Goal: Task Accomplishment & Management: Use online tool/utility

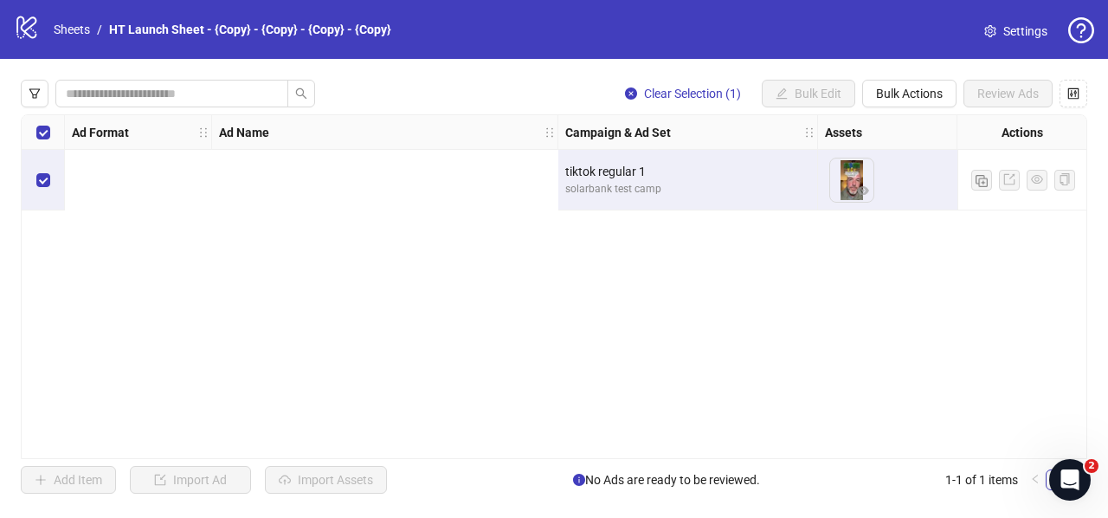
scroll to position [0, 932]
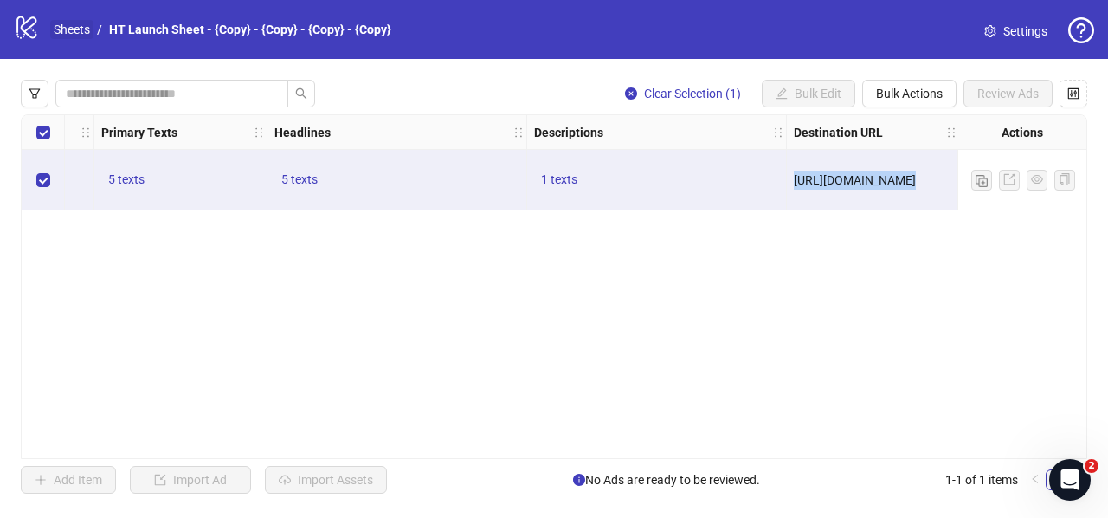
click at [68, 25] on link "Sheets" at bounding box center [71, 29] width 43 height 19
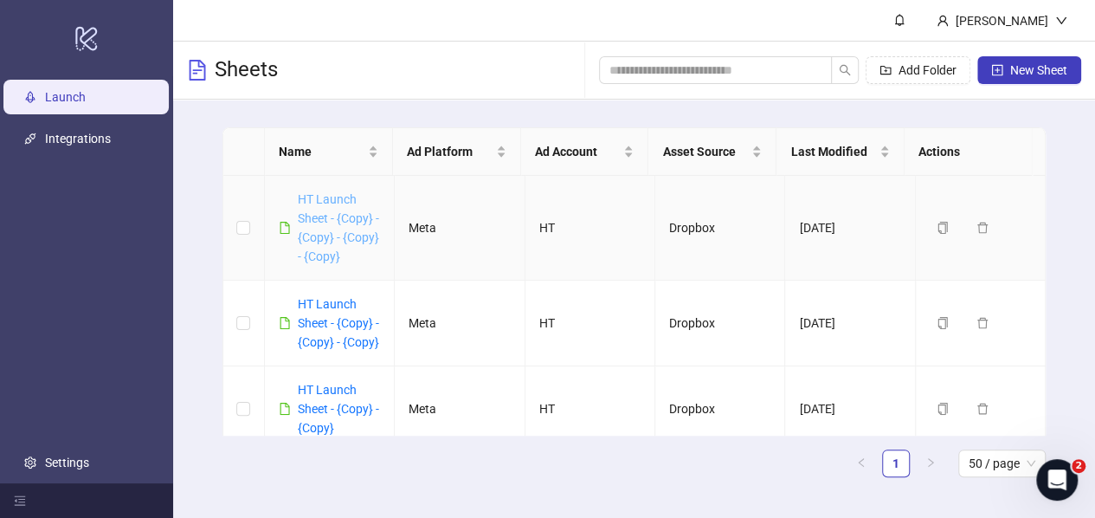
click at [320, 203] on link "HT Launch Sheet - {Copy} - {Copy} - {Copy} - {Copy}" at bounding box center [338, 227] width 81 height 71
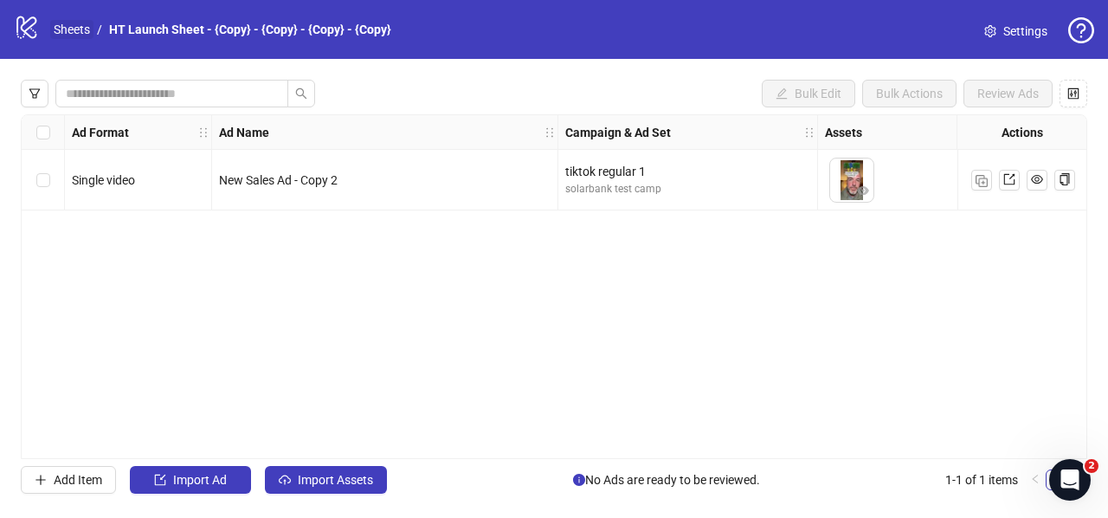
click at [72, 25] on link "Sheets" at bounding box center [71, 29] width 43 height 19
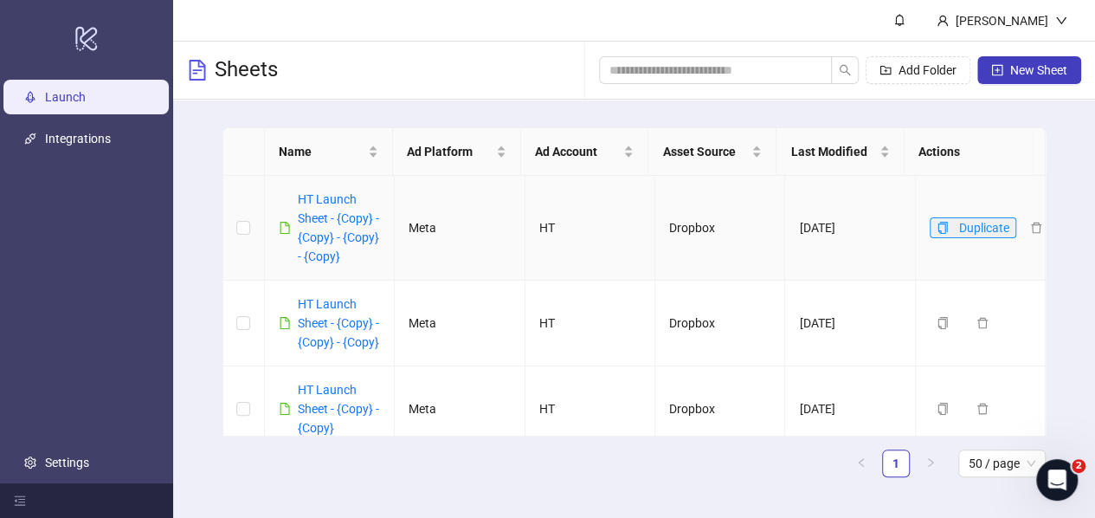
click at [938, 232] on icon "copy" at bounding box center [943, 228] width 10 height 12
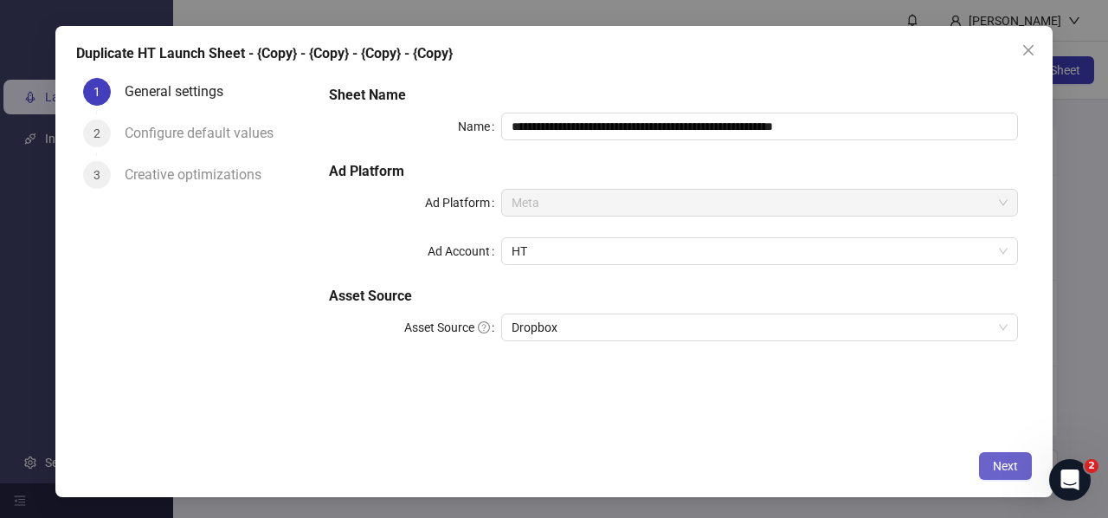
click at [991, 464] on button "Next" at bounding box center [1005, 466] width 53 height 28
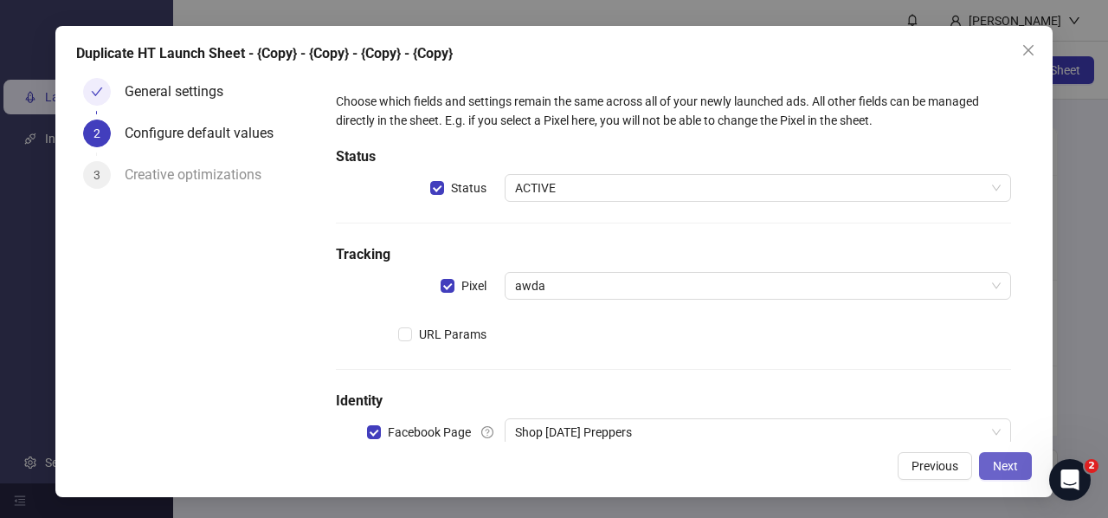
click at [1000, 459] on span "Next" at bounding box center [1005, 466] width 25 height 14
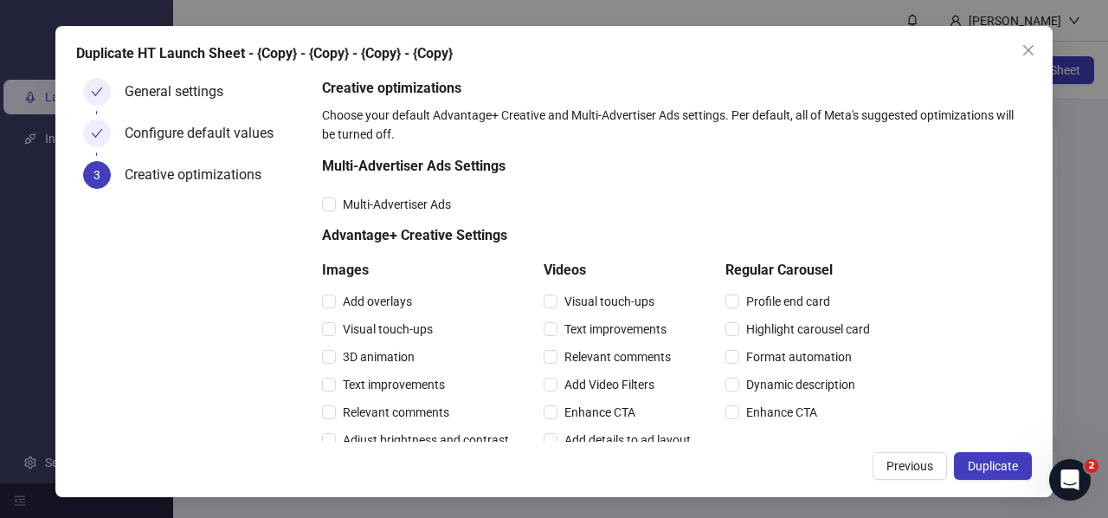
click at [1000, 459] on span "Duplicate" at bounding box center [993, 466] width 50 height 14
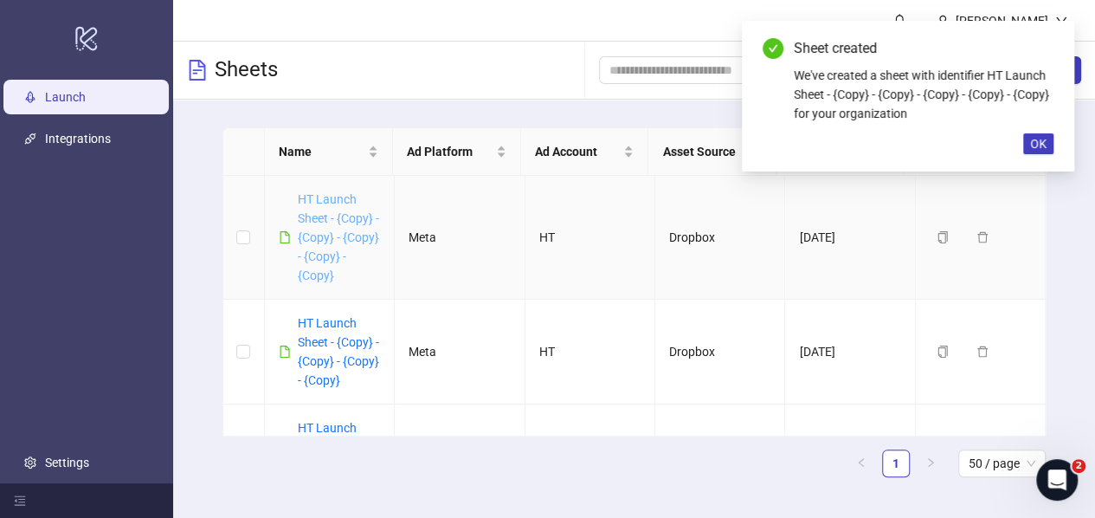
click at [320, 216] on link "HT Launch Sheet - {Copy} - {Copy} - {Copy} - {Copy} - {Copy}" at bounding box center [338, 237] width 81 height 90
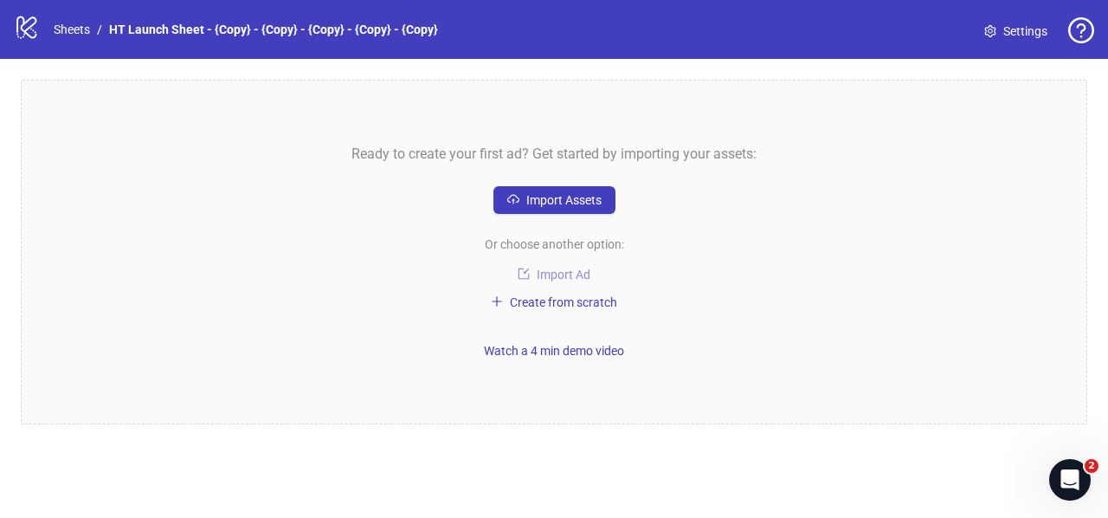
click at [575, 269] on span "Import Ad" at bounding box center [564, 275] width 54 height 14
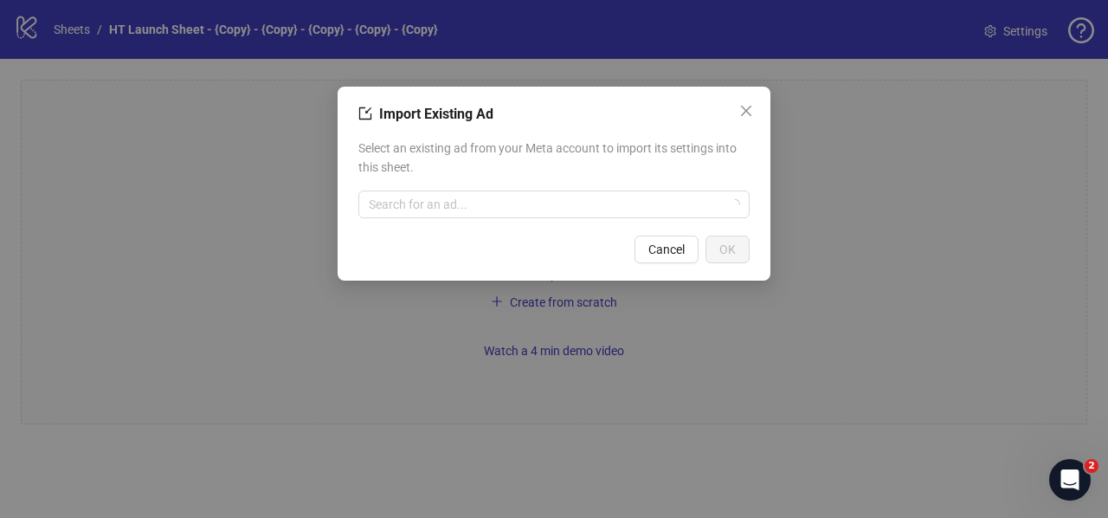
click at [497, 229] on div "Import Existing Ad Select an existing ad from your Meta account to import its s…" at bounding box center [554, 184] width 433 height 194
click at [513, 214] on input "search" at bounding box center [546, 204] width 355 height 26
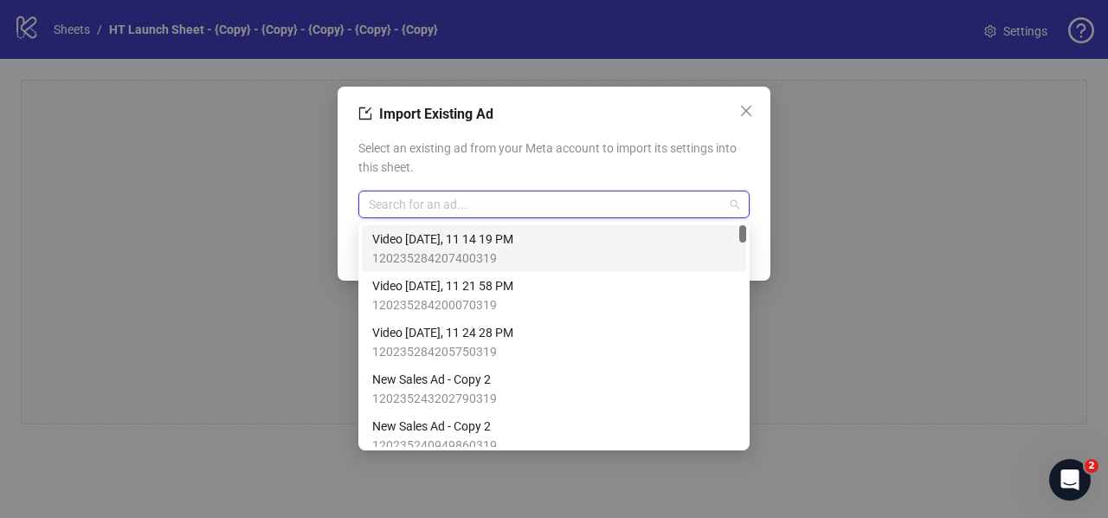
click at [506, 227] on div "Video [DATE], 11 14 19 PM 120235284207400319" at bounding box center [554, 248] width 384 height 47
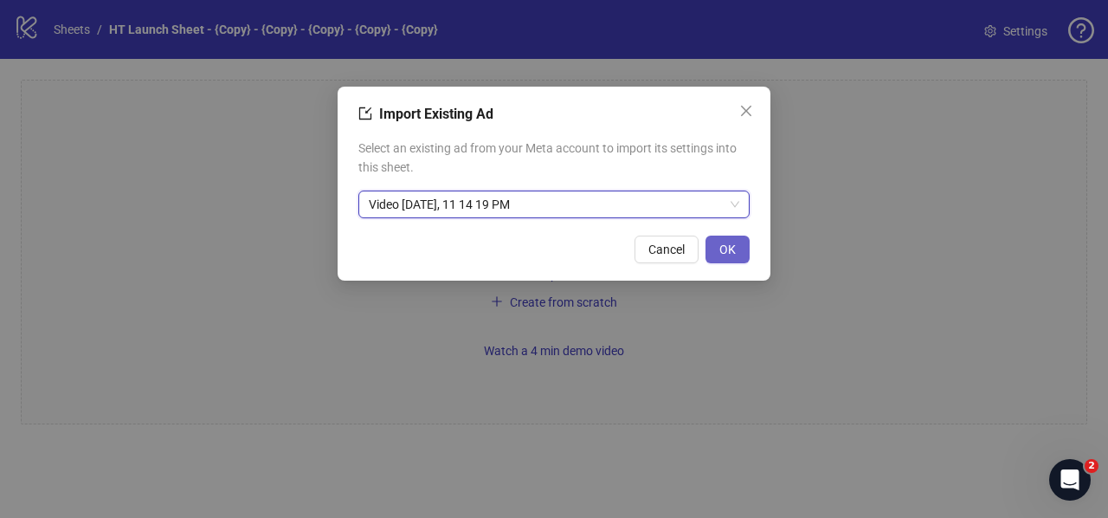
click at [729, 257] on button "OK" at bounding box center [728, 250] width 44 height 28
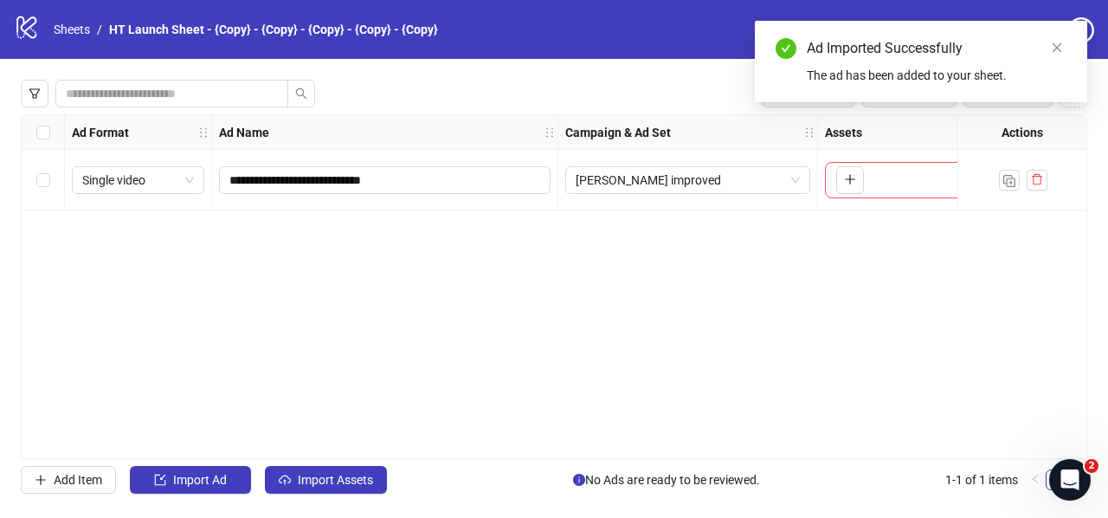
click at [157, 221] on div "**********" at bounding box center [554, 286] width 1067 height 345
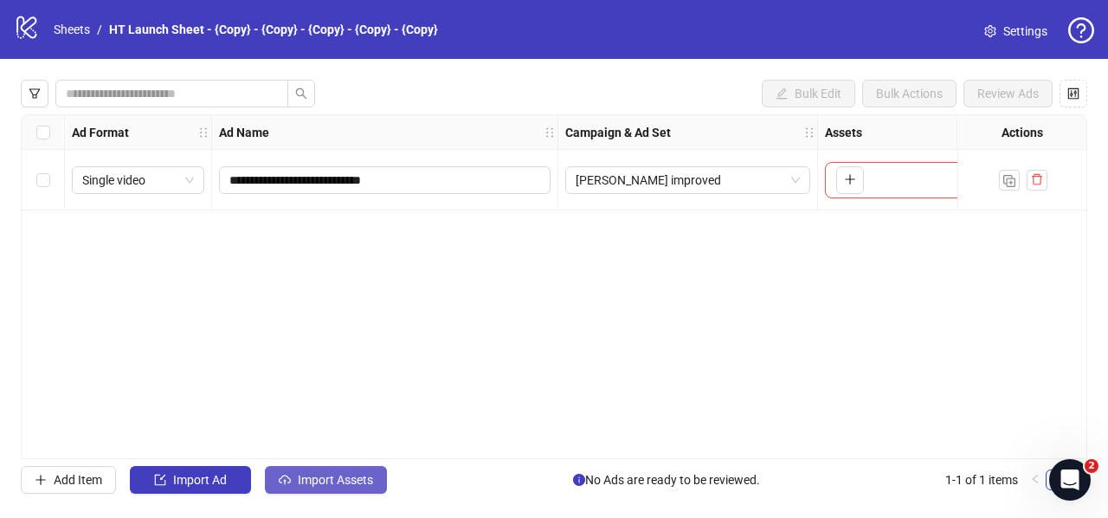
click at [292, 479] on button "Import Assets" at bounding box center [326, 480] width 122 height 28
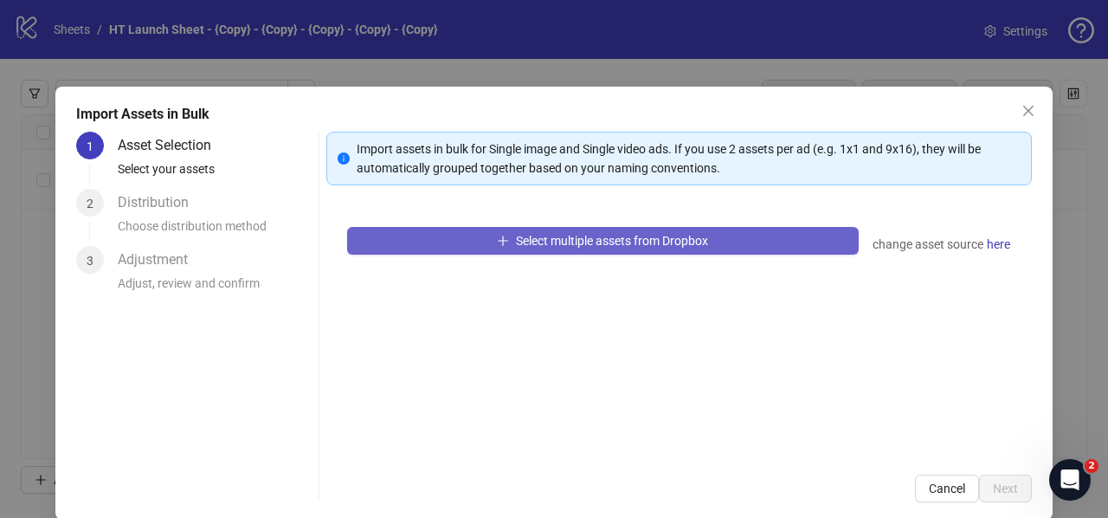
click at [509, 231] on button "Select multiple assets from Dropbox" at bounding box center [603, 241] width 512 height 28
click at [443, 233] on button "Select multiple assets from Dropbox" at bounding box center [603, 241] width 512 height 28
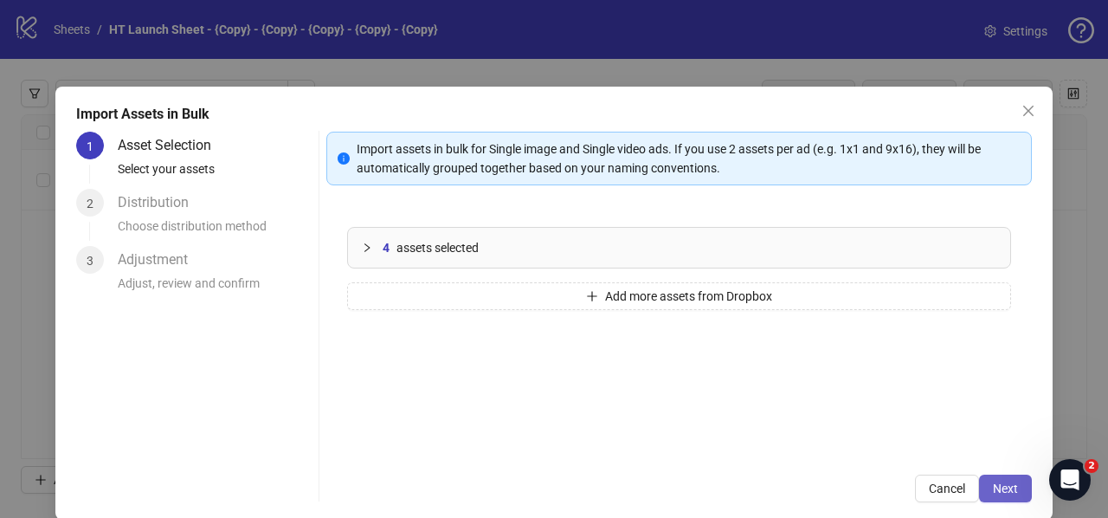
click at [1002, 489] on span "Next" at bounding box center [1005, 488] width 25 height 14
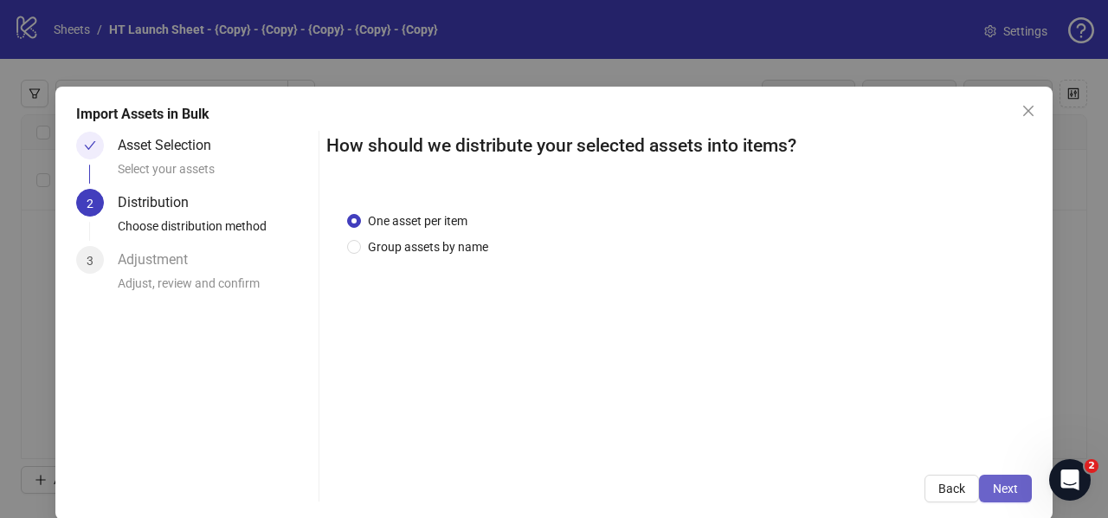
click at [1002, 485] on span "Next" at bounding box center [1005, 488] width 25 height 14
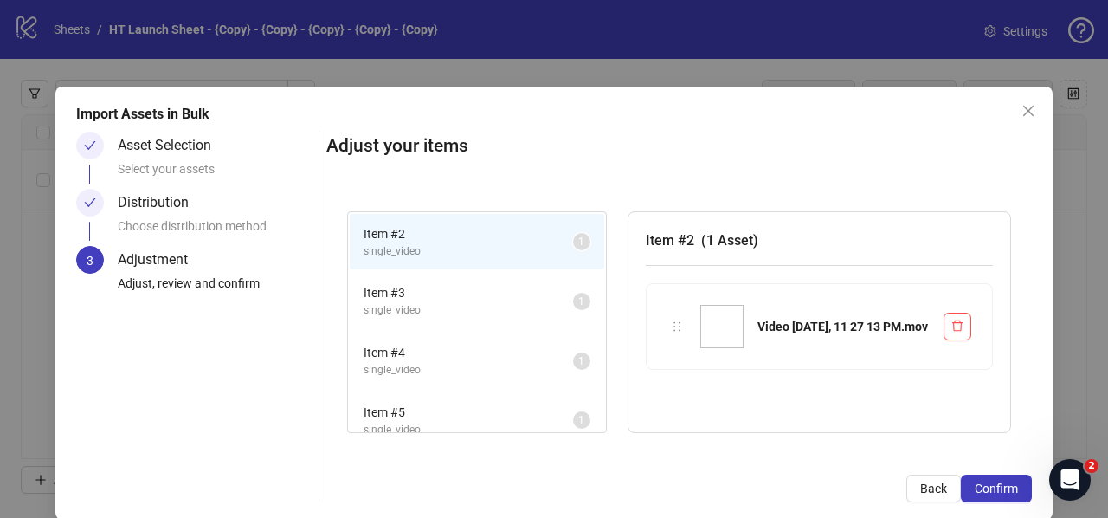
click at [1002, 485] on span "Confirm" at bounding box center [996, 488] width 43 height 14
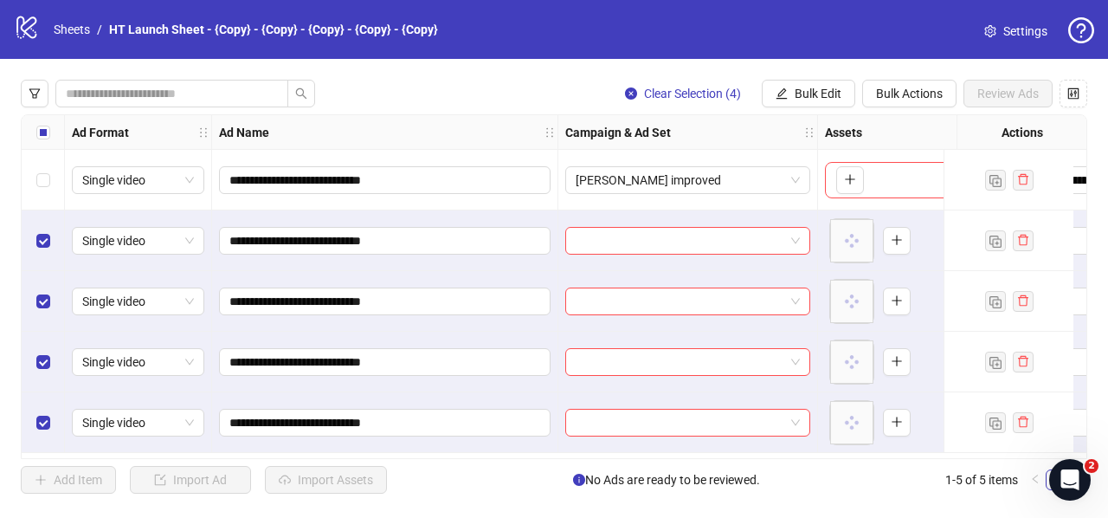
scroll to position [1, 0]
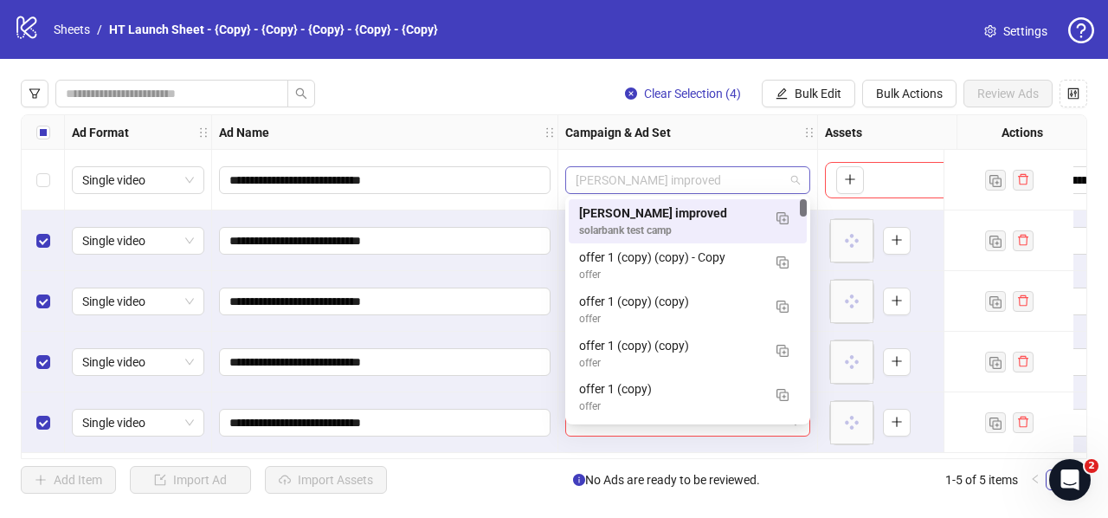
click at [631, 174] on span "[PERSON_NAME] improved" at bounding box center [688, 180] width 224 height 26
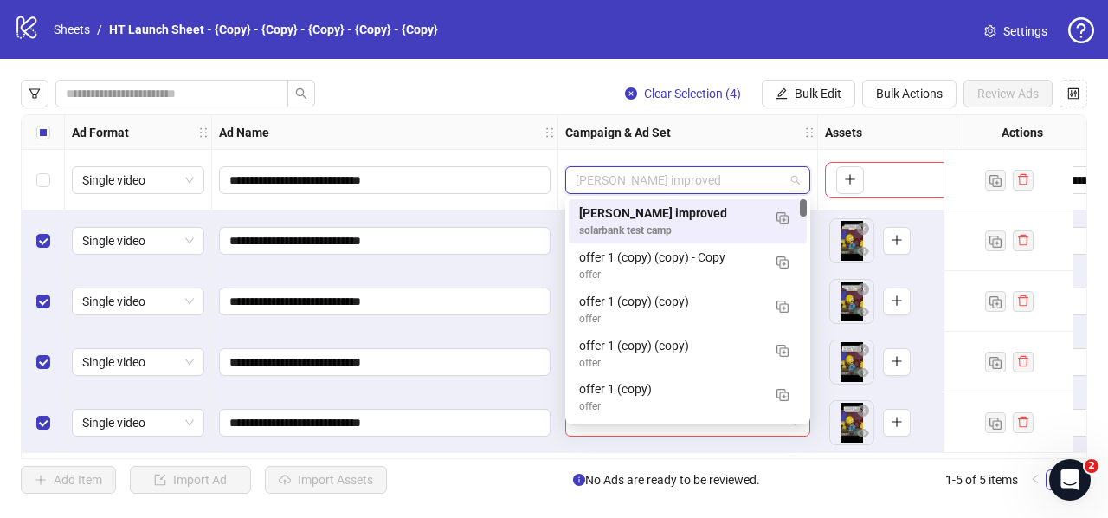
click at [678, 179] on span "[PERSON_NAME] improved" at bounding box center [688, 180] width 224 height 26
click at [788, 214] on img "button" at bounding box center [783, 218] width 12 height 12
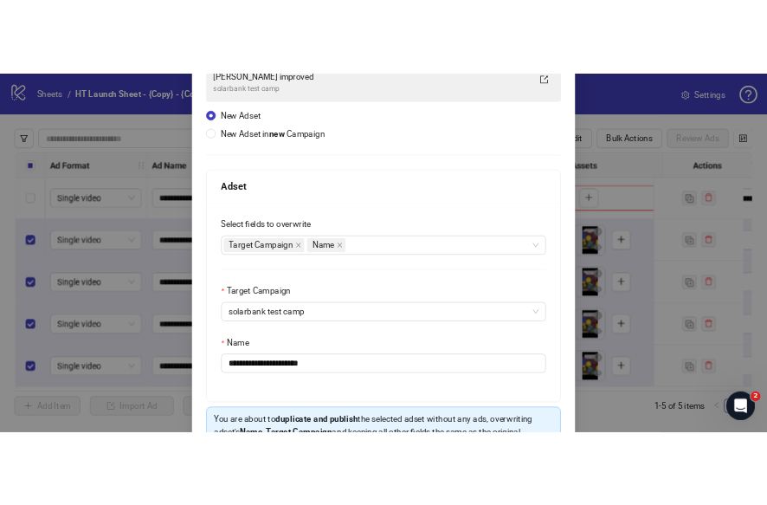
scroll to position [239, 0]
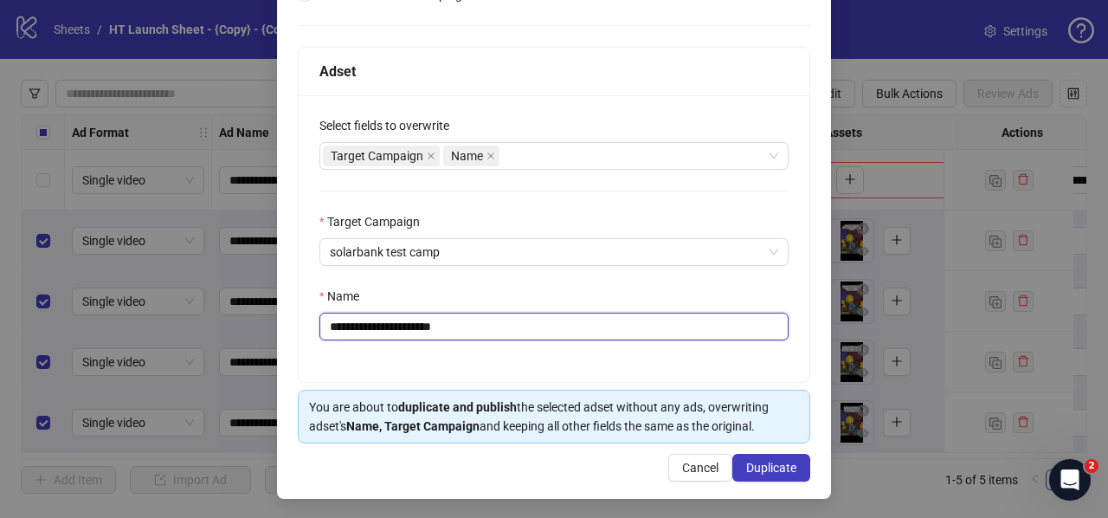
click at [384, 326] on input "**********" at bounding box center [553, 327] width 469 height 28
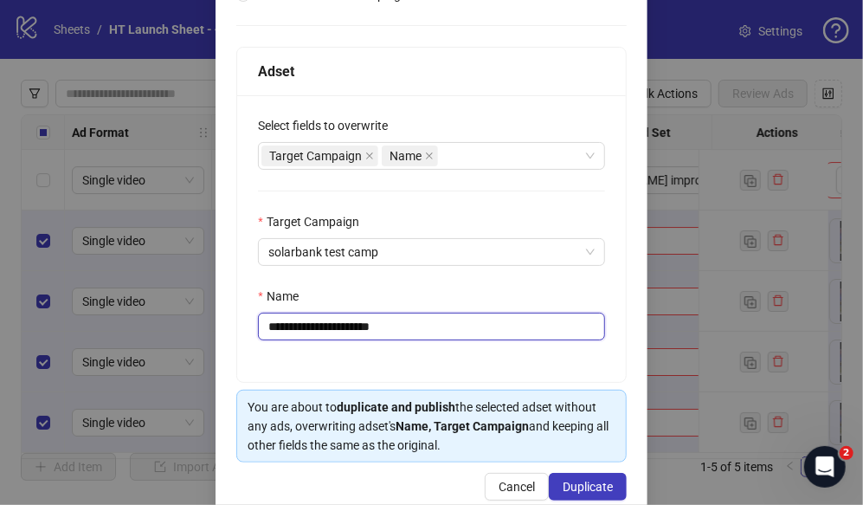
click at [384, 326] on input "**********" at bounding box center [431, 327] width 347 height 28
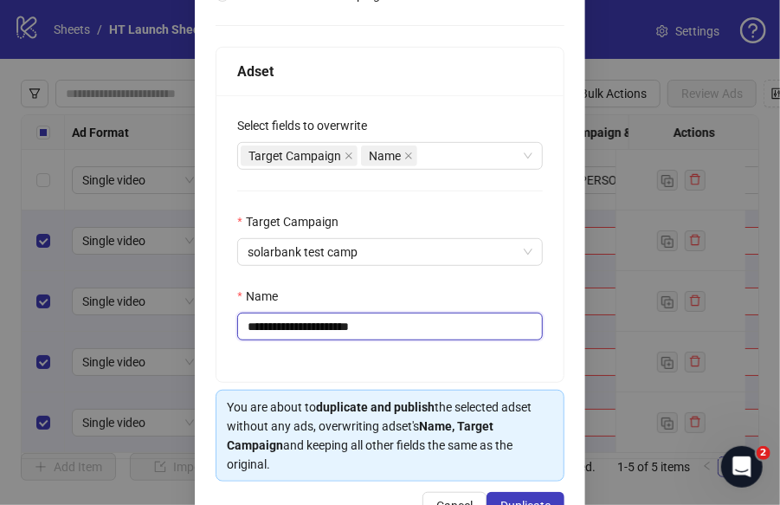
click at [384, 326] on input "**********" at bounding box center [390, 327] width 306 height 28
paste input "****"
type input "**********"
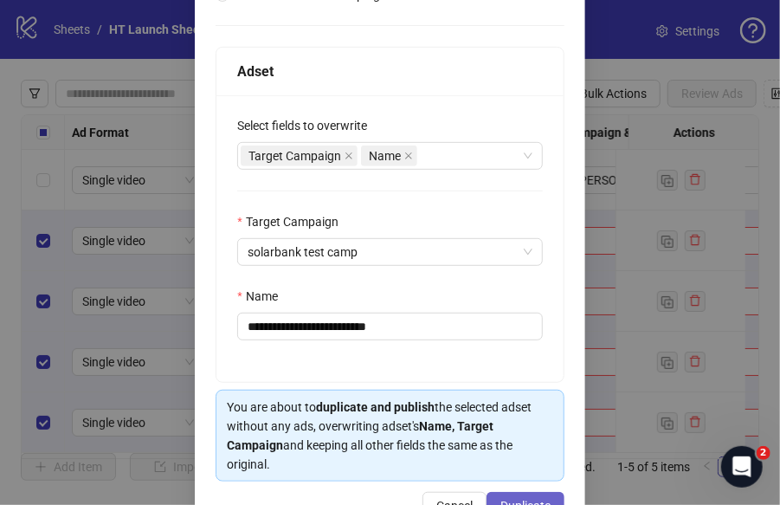
click at [523, 499] on span "Duplicate" at bounding box center [525, 506] width 50 height 14
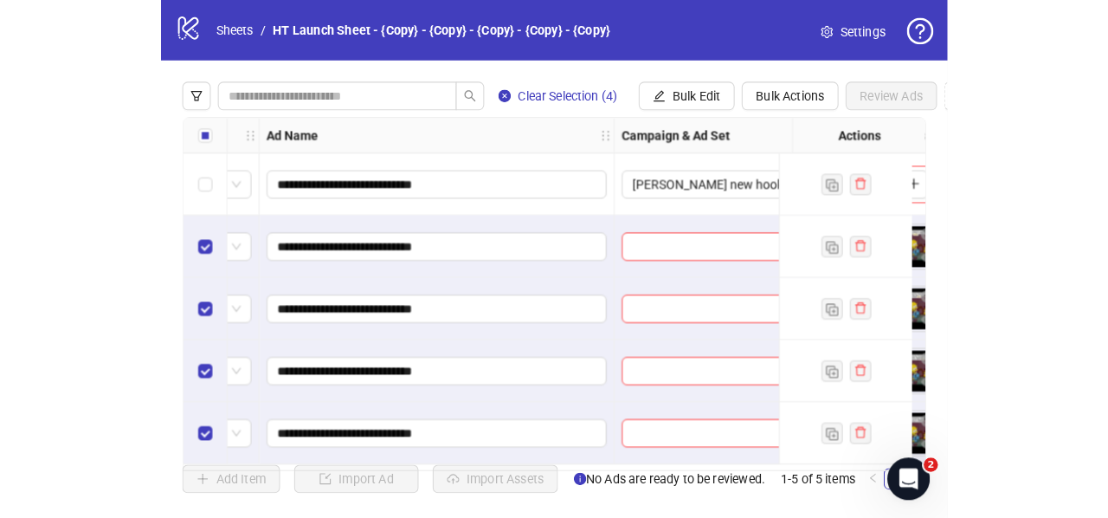
scroll to position [1, 206]
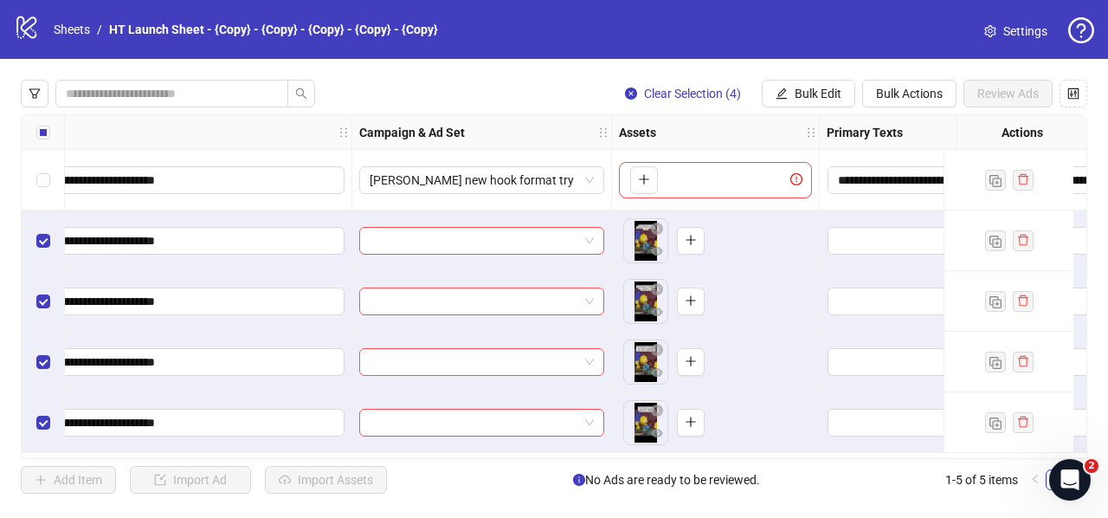
click at [33, 185] on div "Select row 1" at bounding box center [43, 180] width 43 height 61
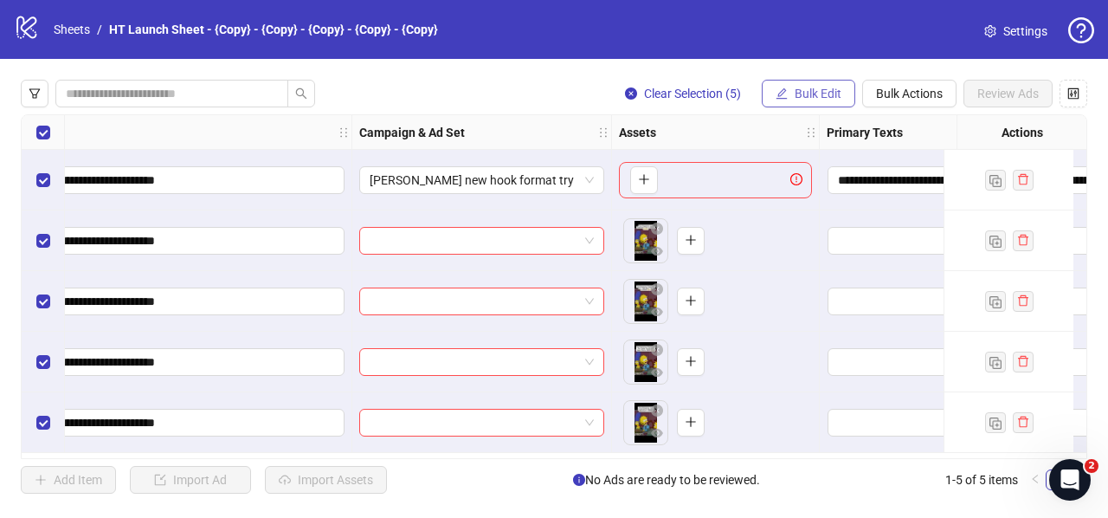
click at [823, 92] on span "Bulk Edit" at bounding box center [818, 94] width 47 height 14
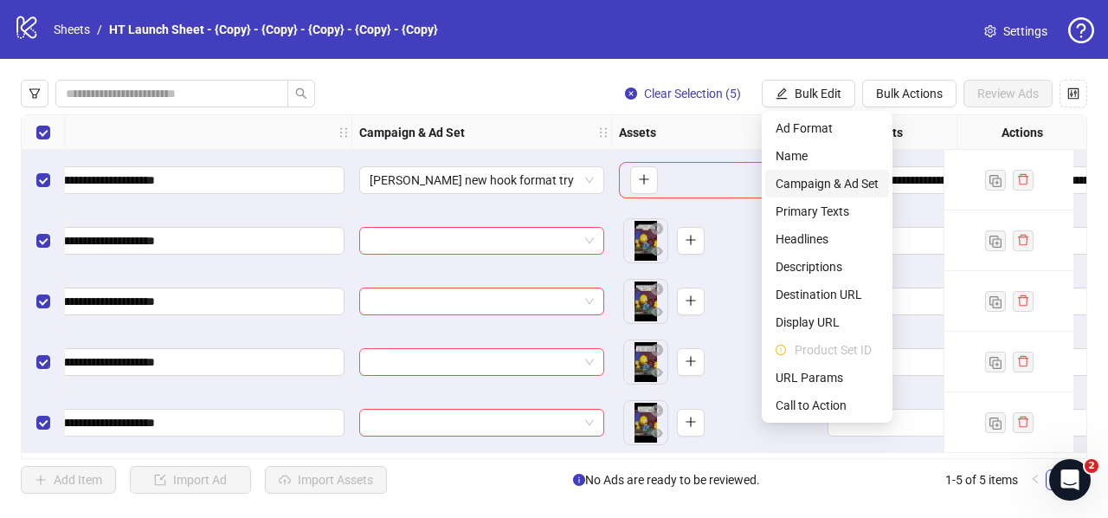
click at [842, 179] on span "Campaign & Ad Set" at bounding box center [827, 183] width 103 height 19
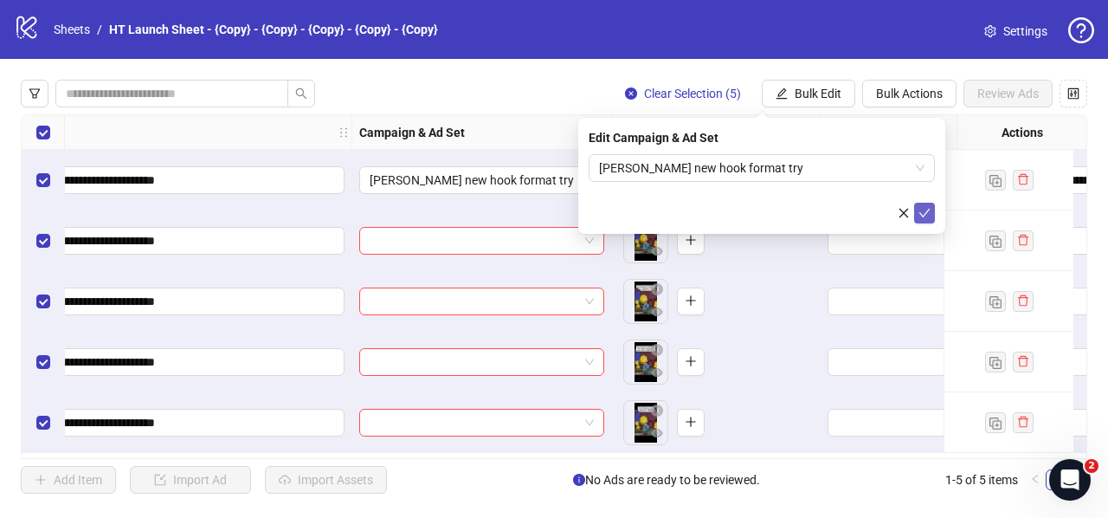
click at [925, 213] on icon "check" at bounding box center [925, 213] width 12 height 12
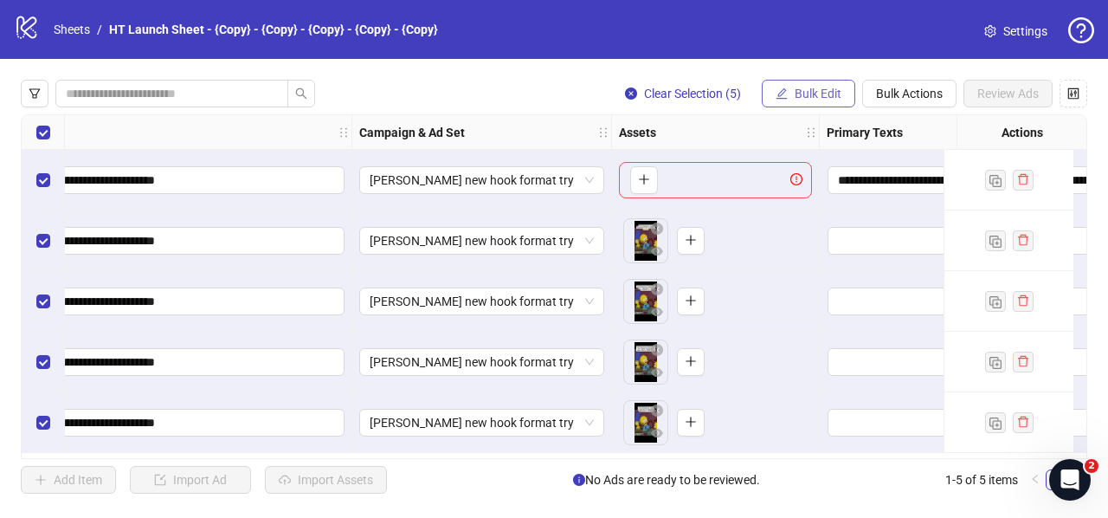
click at [824, 106] on button "Bulk Edit" at bounding box center [809, 94] width 94 height 28
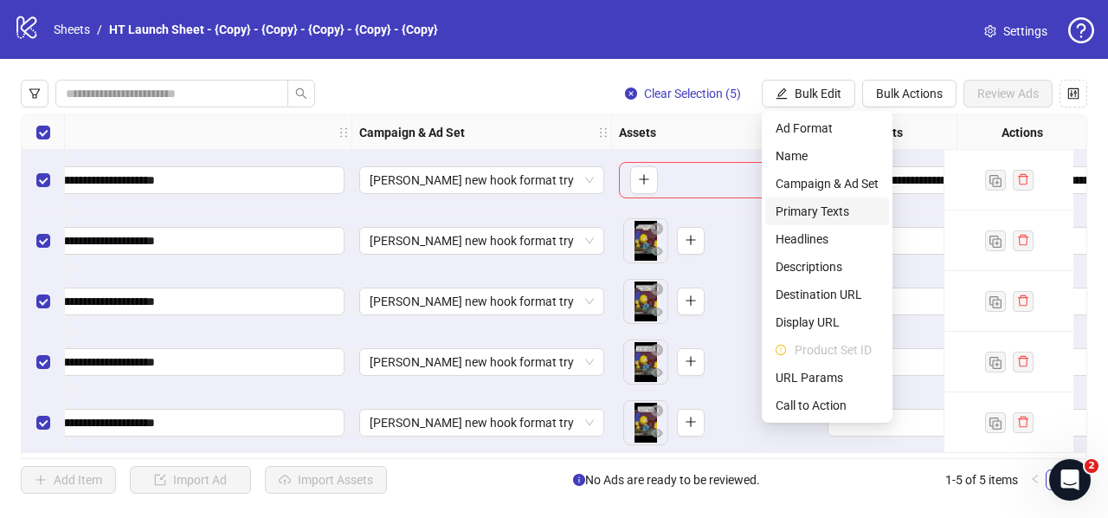
click at [807, 210] on span "Primary Texts" at bounding box center [827, 211] width 103 height 19
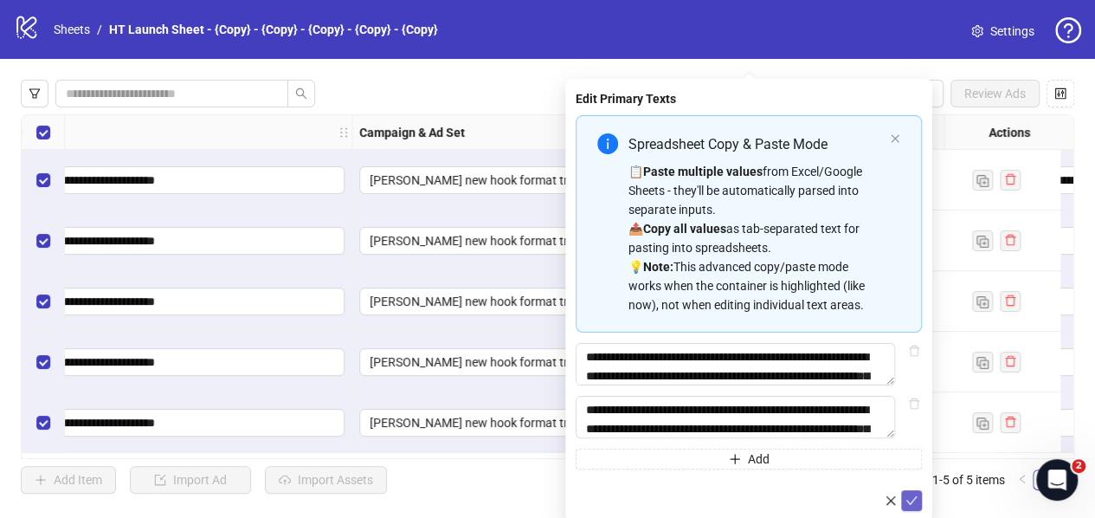
click at [908, 502] on icon "check" at bounding box center [912, 500] width 12 height 12
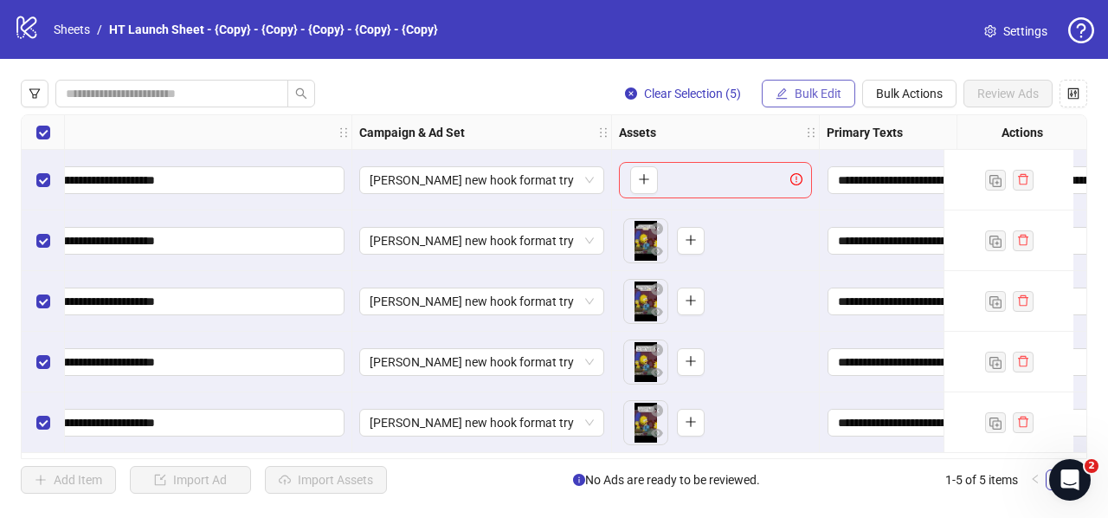
click at [803, 81] on button "Bulk Edit" at bounding box center [809, 94] width 94 height 28
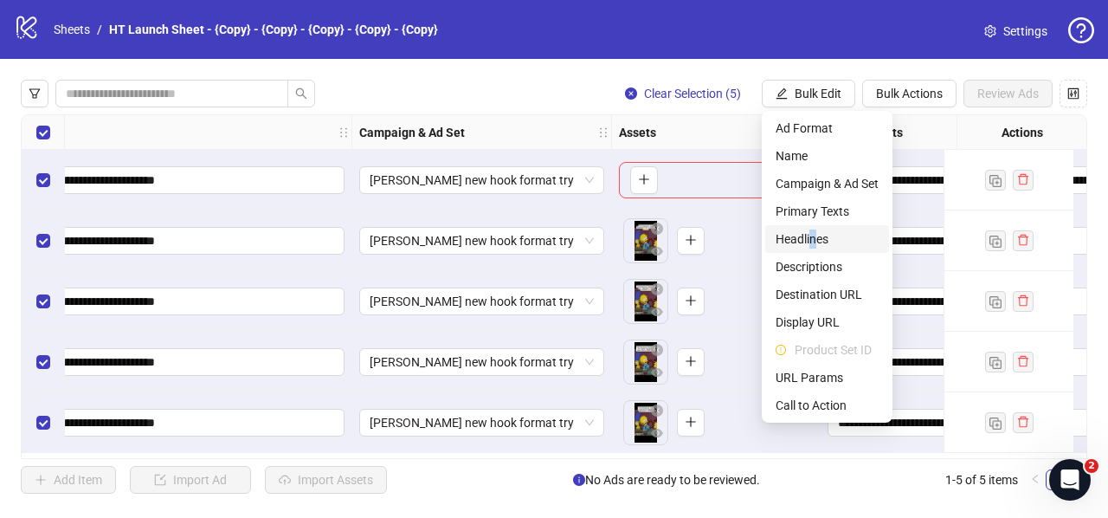
click at [812, 242] on span "Headlines" at bounding box center [827, 238] width 103 height 19
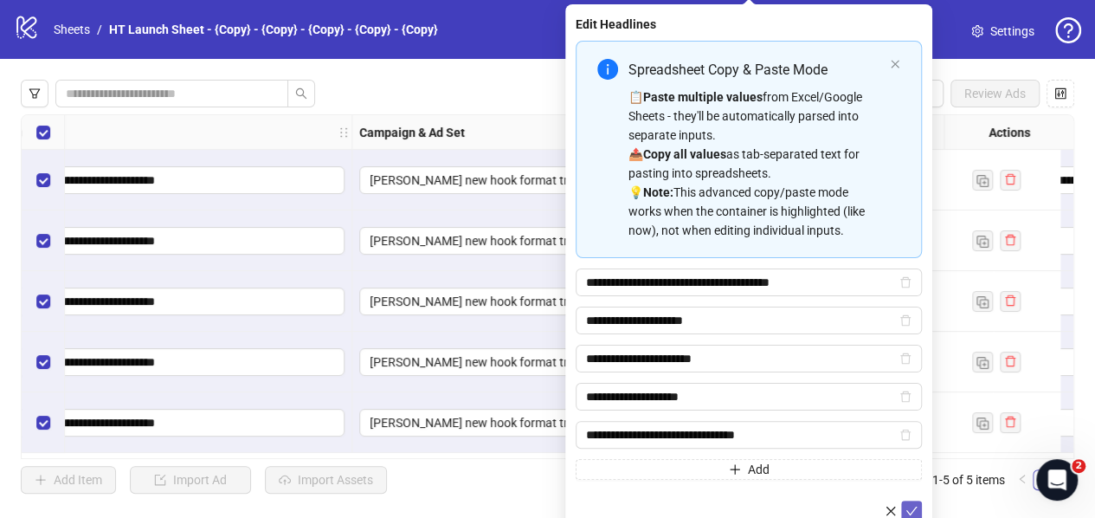
click at [914, 505] on icon "check" at bounding box center [912, 511] width 12 height 12
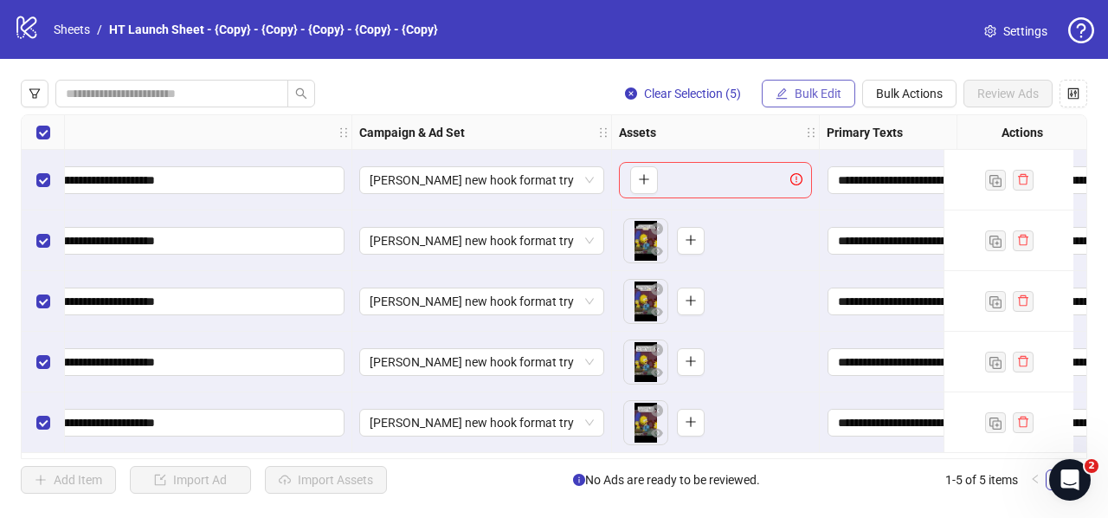
click at [798, 93] on span "Bulk Edit" at bounding box center [818, 94] width 47 height 14
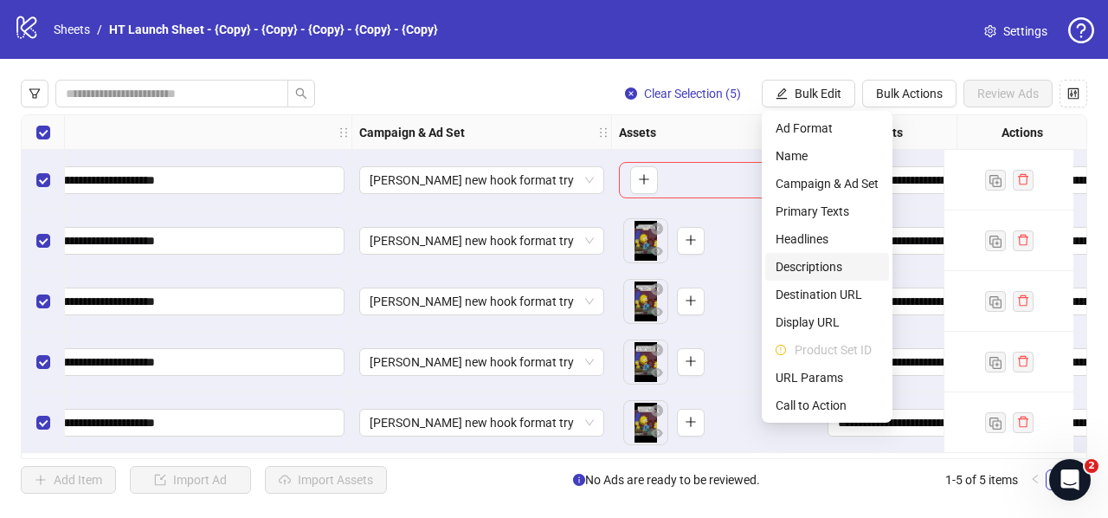
click at [802, 271] on span "Descriptions" at bounding box center [827, 266] width 103 height 19
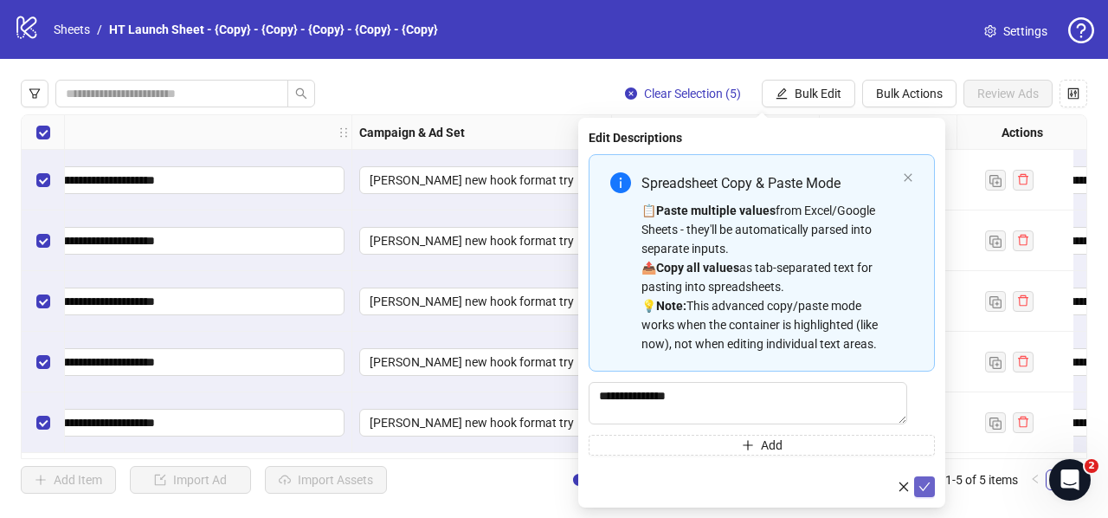
click at [923, 488] on icon "check" at bounding box center [925, 487] width 12 height 12
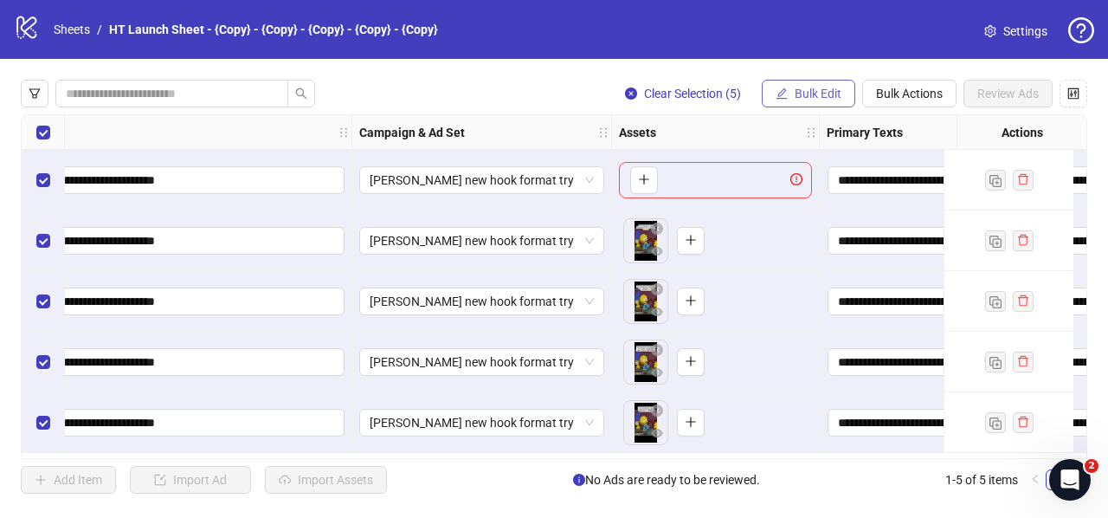
click at [797, 100] on span "Bulk Edit" at bounding box center [818, 94] width 47 height 14
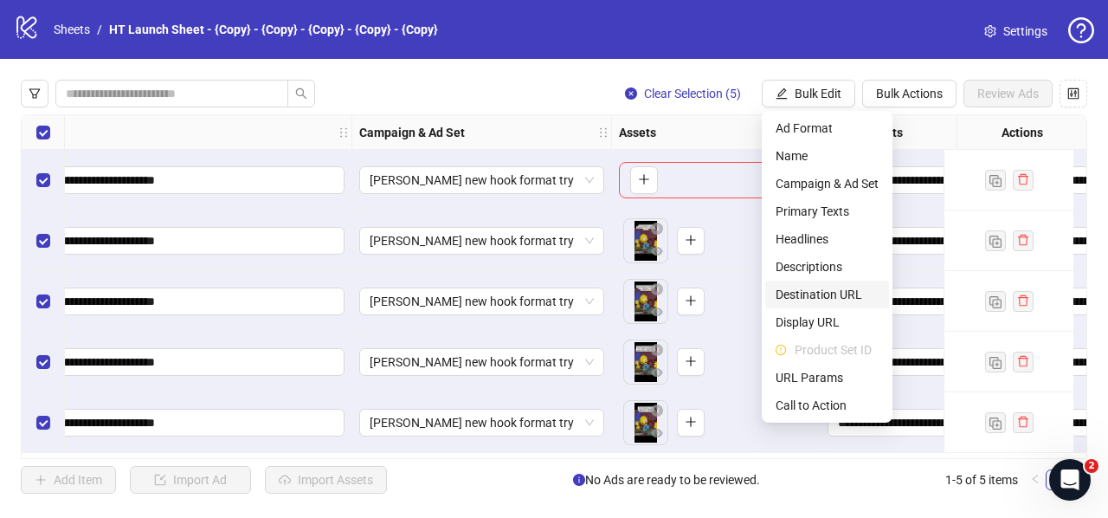
click at [816, 290] on span "Destination URL" at bounding box center [827, 294] width 103 height 19
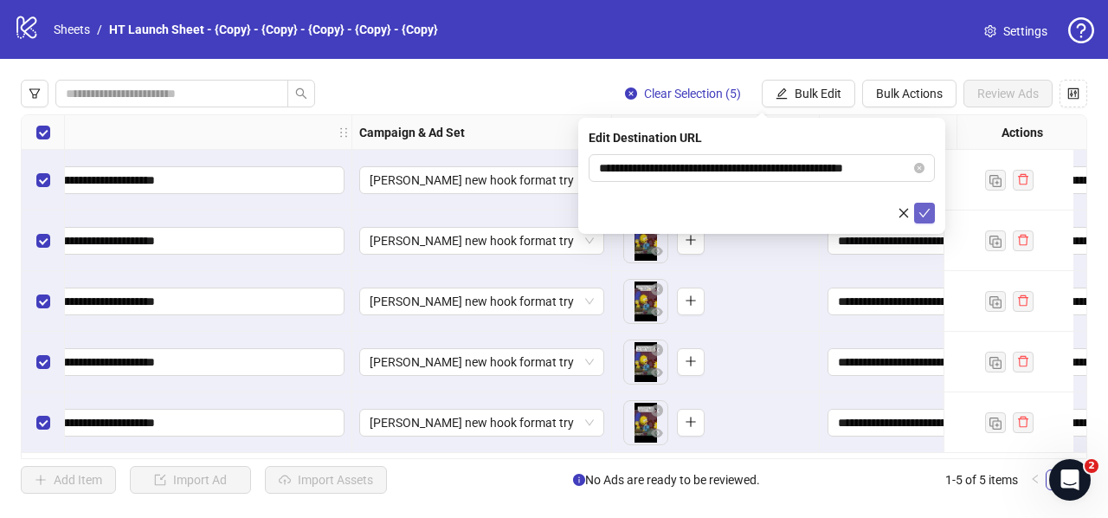
click at [925, 212] on icon "check" at bounding box center [925, 213] width 12 height 12
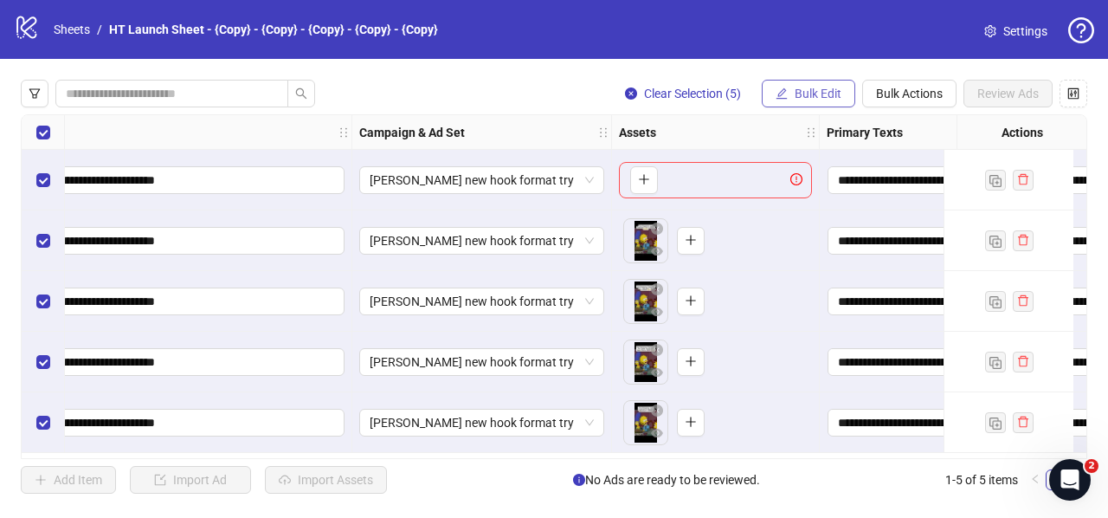
click at [808, 96] on span "Bulk Edit" at bounding box center [818, 94] width 47 height 14
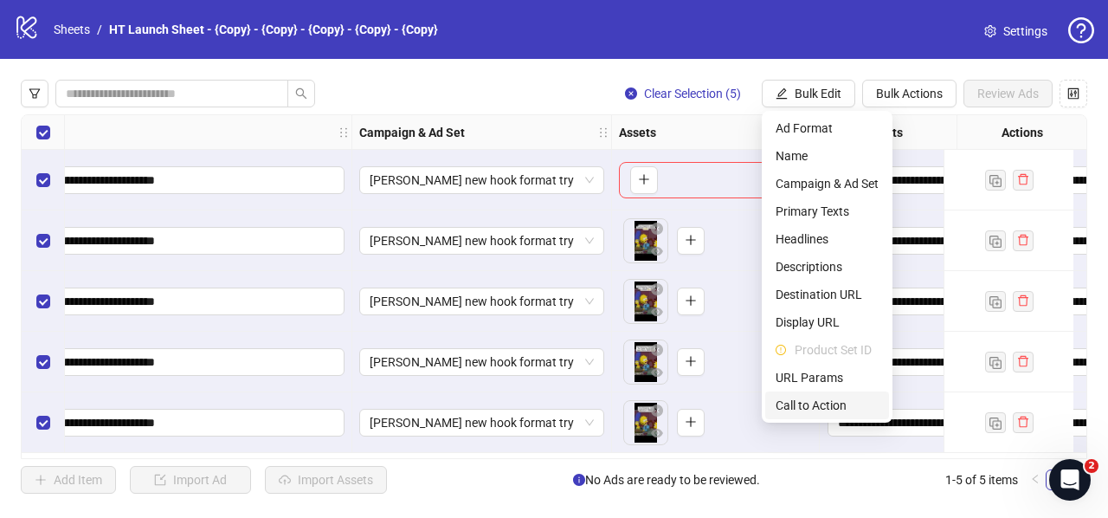
click at [800, 403] on span "Call to Action" at bounding box center [827, 405] width 103 height 19
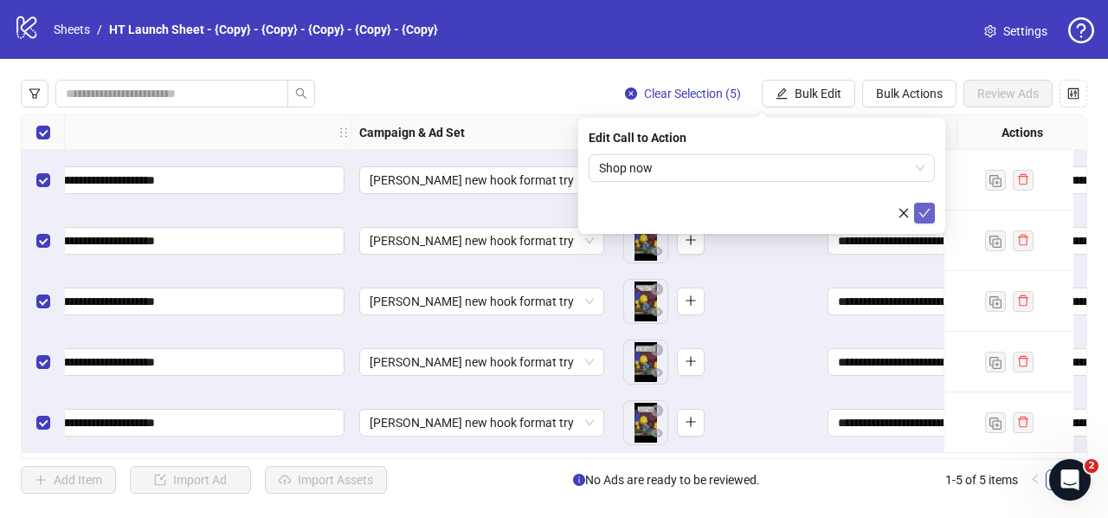
click at [923, 212] on icon "check" at bounding box center [925, 213] width 12 height 12
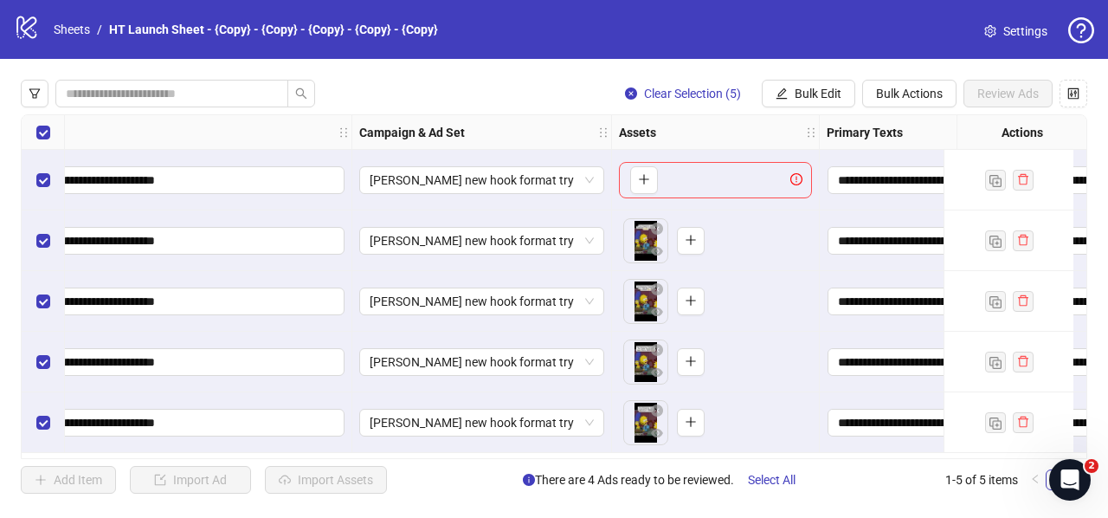
click at [34, 177] on div "Select row 1" at bounding box center [43, 180] width 43 height 61
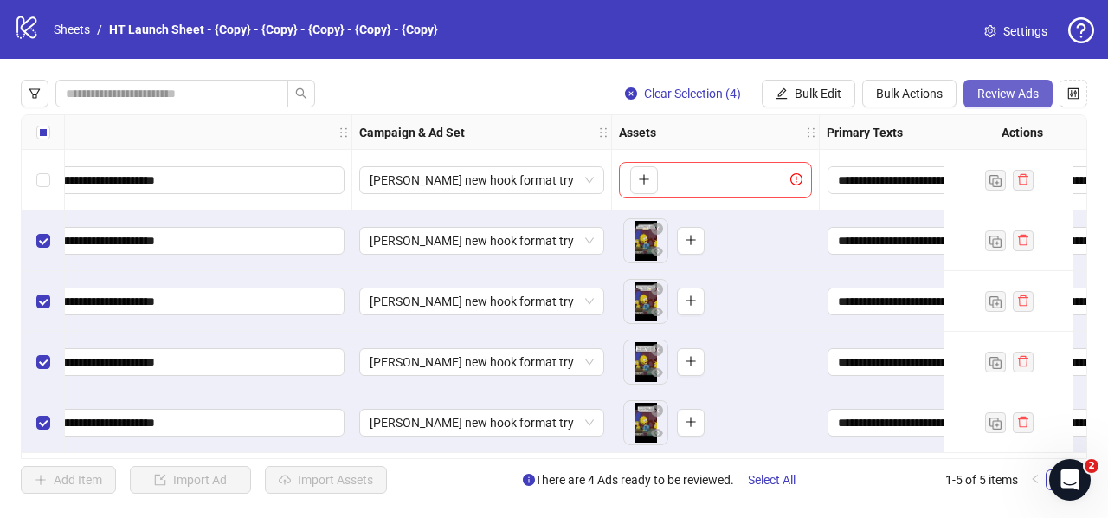
click at [1007, 94] on span "Review Ads" at bounding box center [1008, 94] width 61 height 14
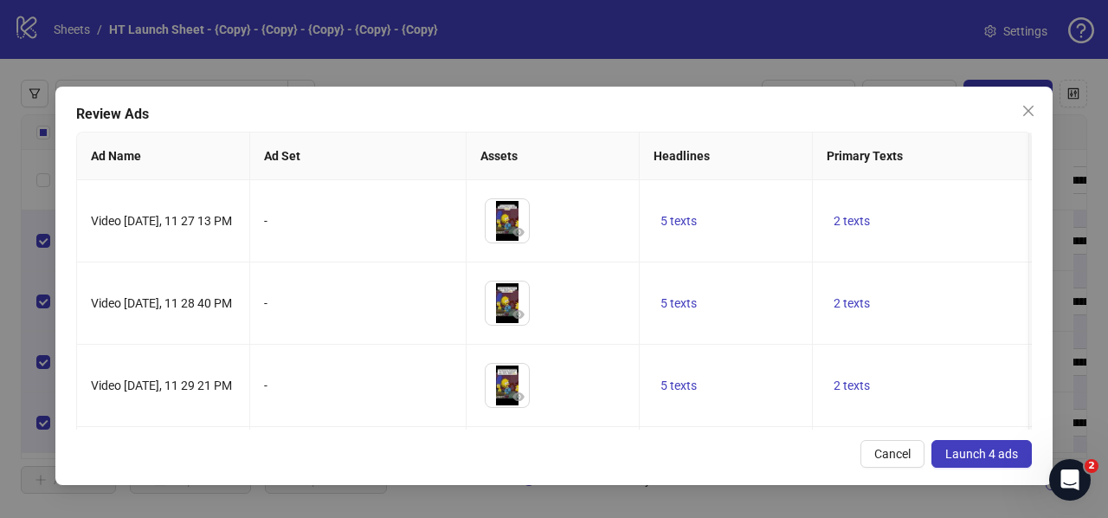
click at [978, 444] on button "Launch 4 ads" at bounding box center [982, 454] width 100 height 28
